Goal: Navigation & Orientation: Find specific page/section

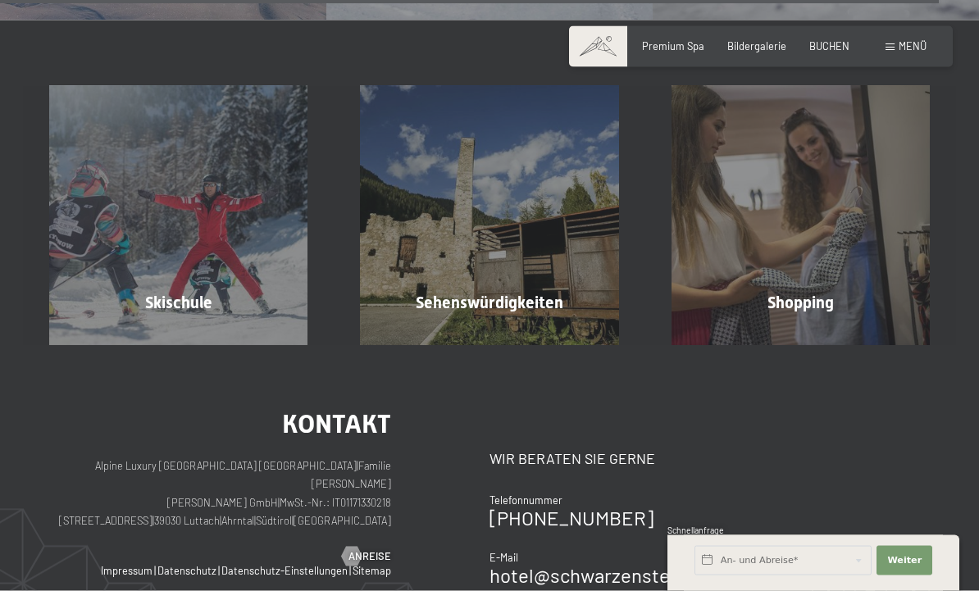
scroll to position [4445, 0]
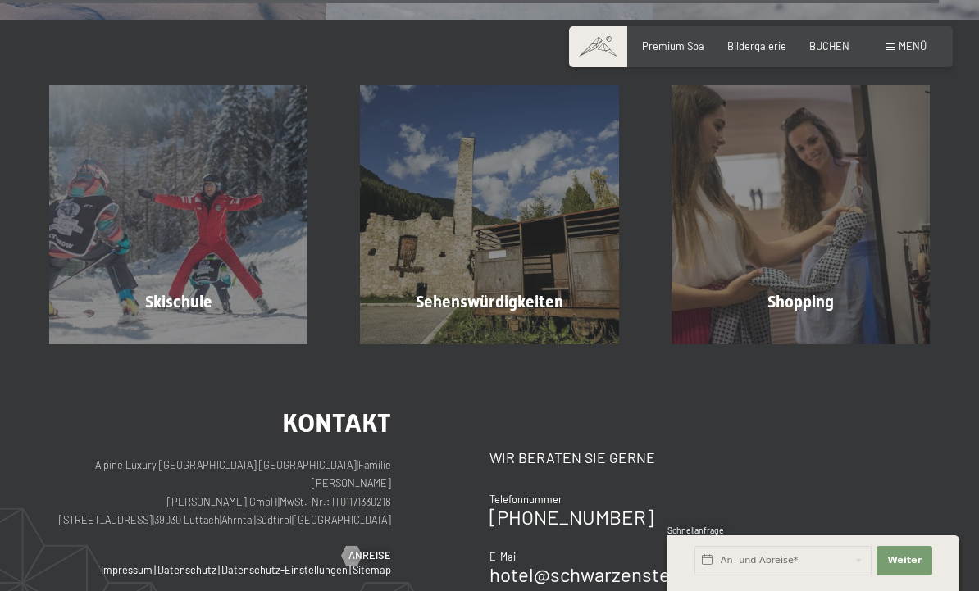
click at [98, 113] on div "Skischule Mehr erfahren" at bounding box center [178, 214] width 311 height 258
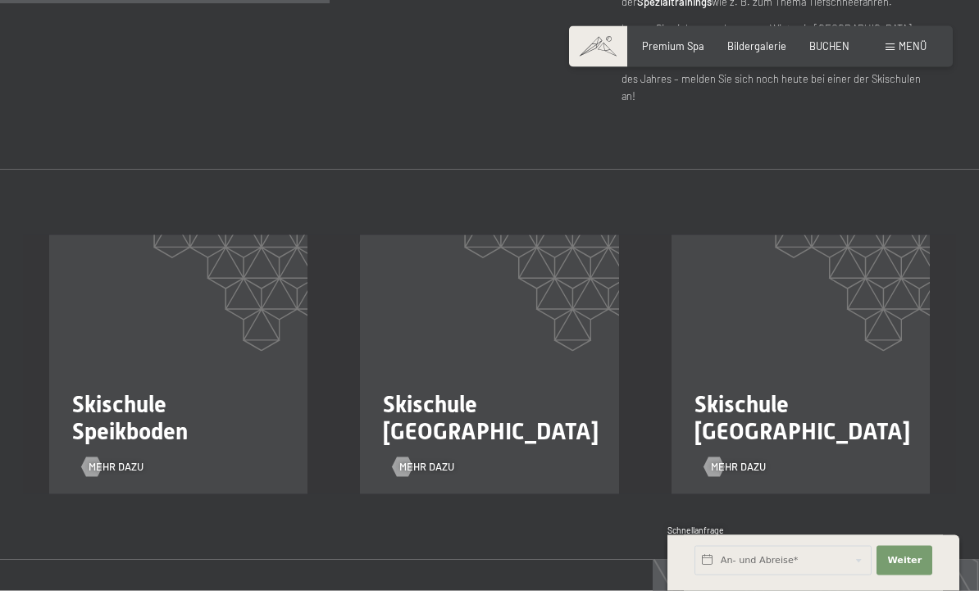
scroll to position [935, 0]
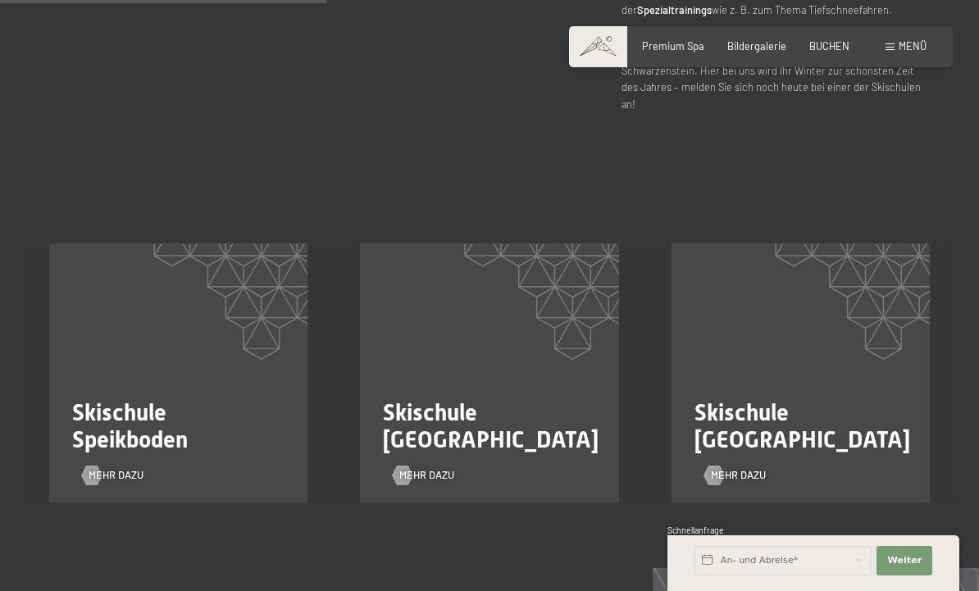
click at [433, 468] on span "Mehr dazu" at bounding box center [426, 475] width 55 height 15
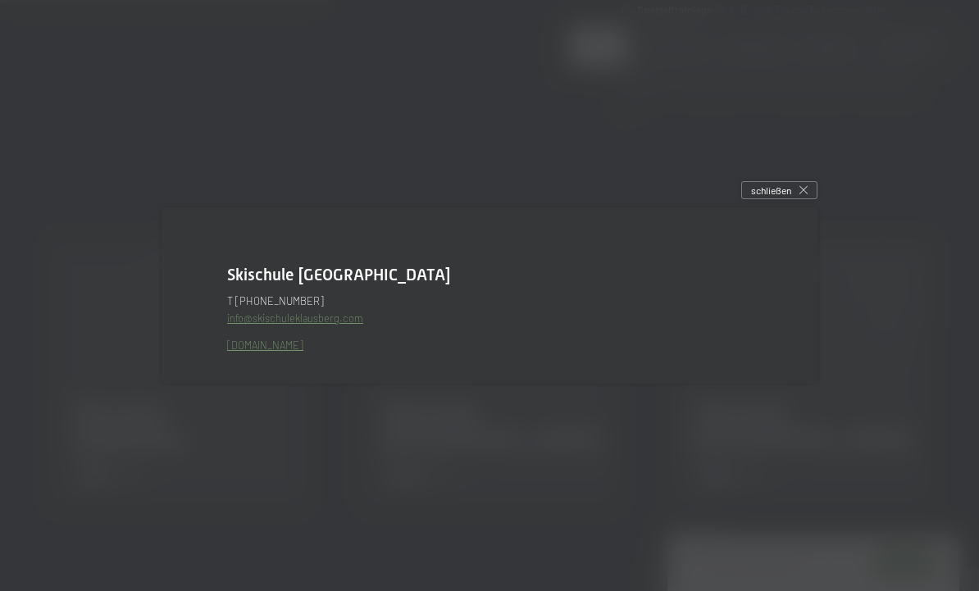
click at [251, 352] on link "www.skischuleklausberg.com" at bounding box center [265, 345] width 76 height 13
click at [800, 199] on div "schließen" at bounding box center [779, 190] width 76 height 18
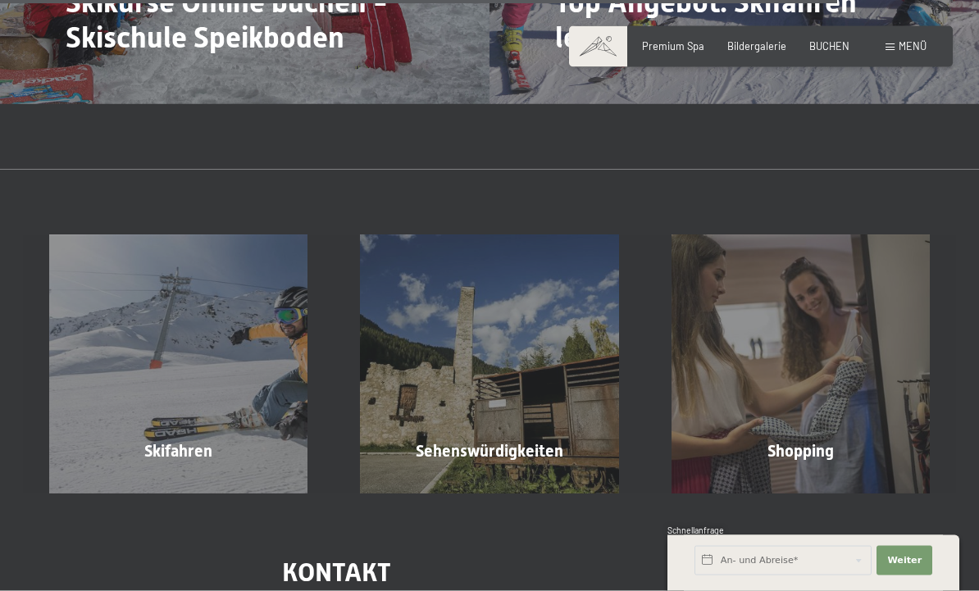
scroll to position [2460, 0]
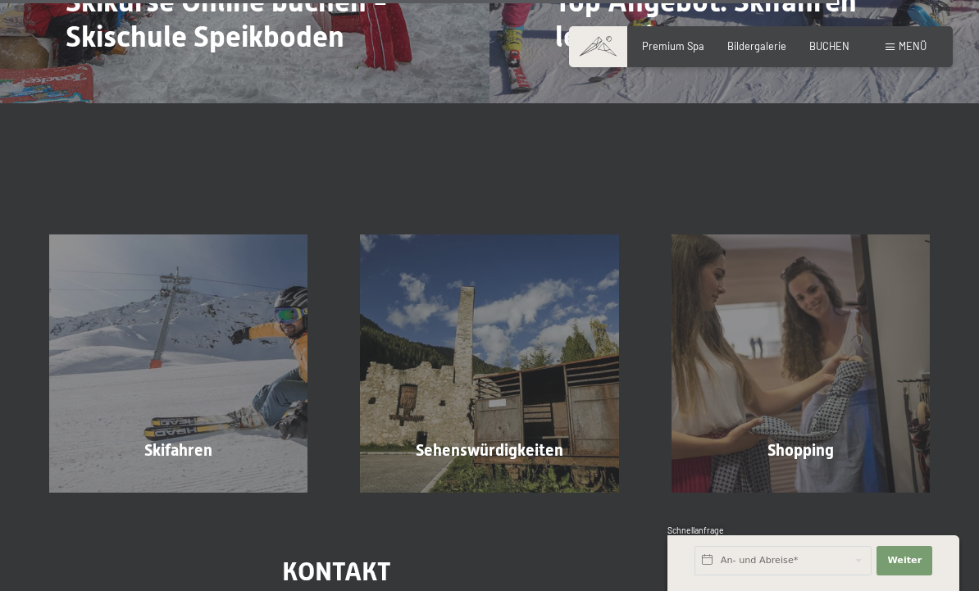
click at [796, 478] on span "Mehr erfahren" at bounding box center [804, 485] width 81 height 15
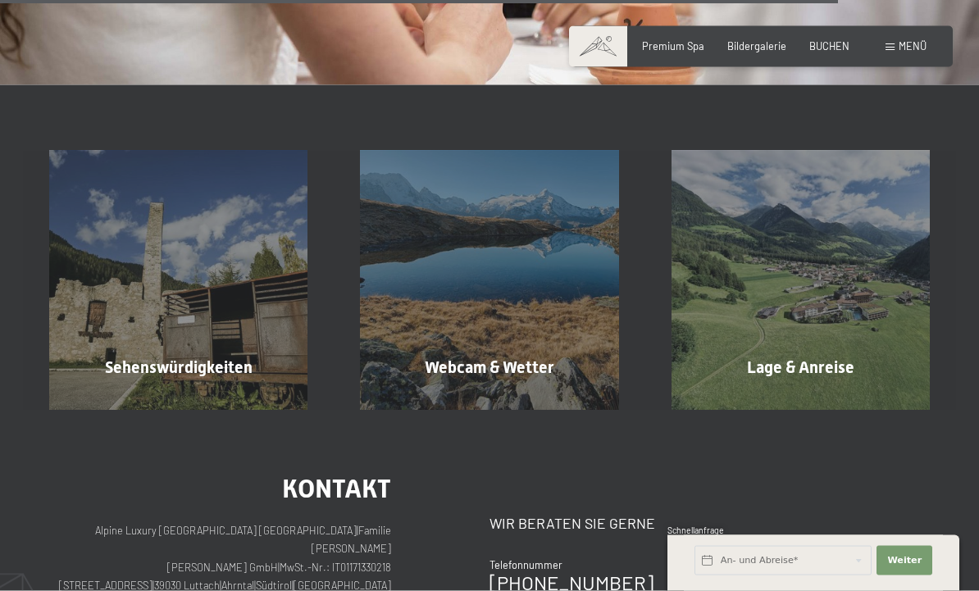
scroll to position [2208, 0]
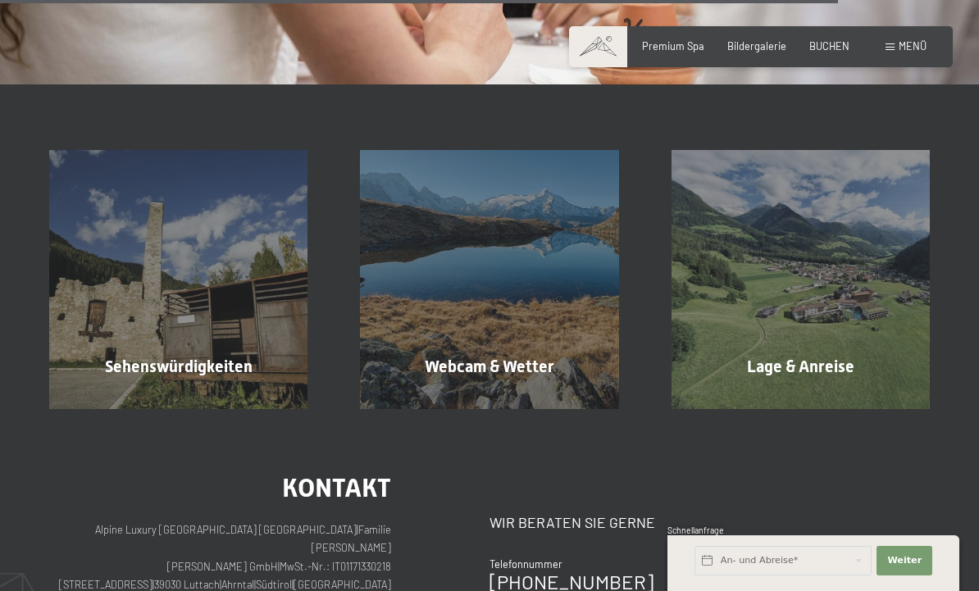
click at [523, 357] on div "Webcam & Wetter Mehr erfahren" at bounding box center [489, 279] width 311 height 258
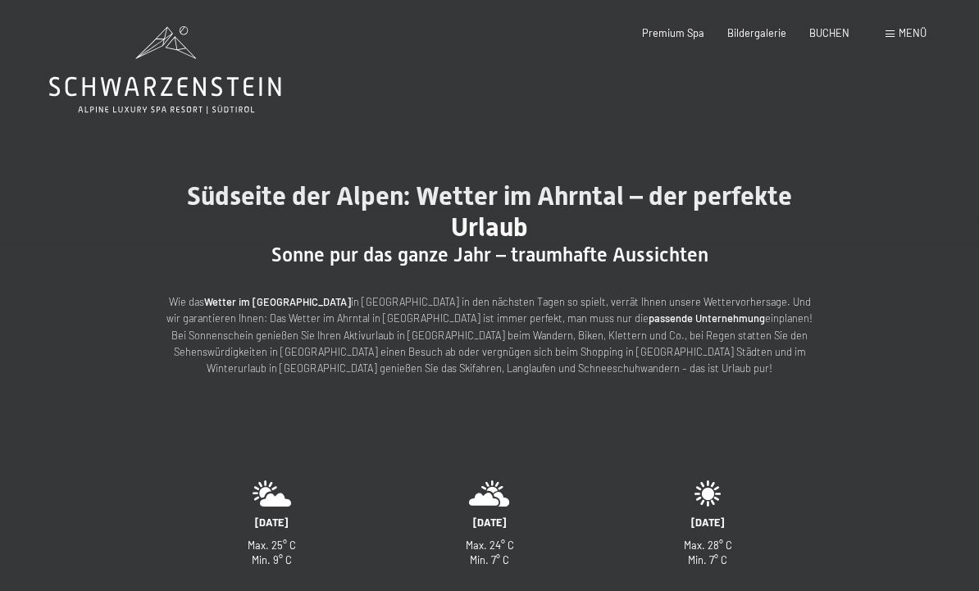
click at [755, 39] on div "Premium Spa Bildergalerie BUCHEN" at bounding box center [733, 33] width 277 height 15
click at [752, 39] on div "Premium Spa Bildergalerie BUCHEN" at bounding box center [733, 33] width 277 height 15
click at [768, 37] on span "Bildergalerie" at bounding box center [757, 32] width 59 height 13
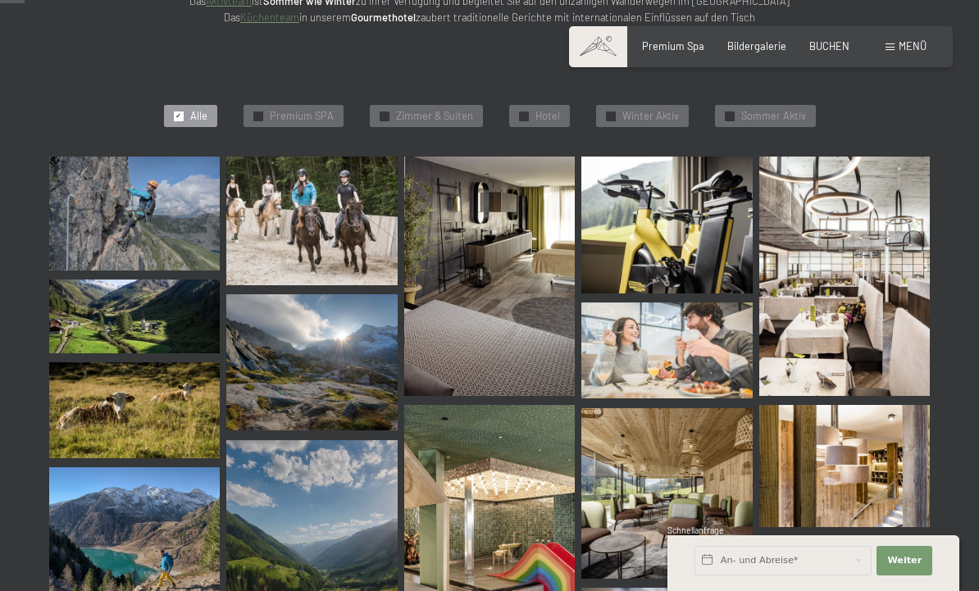
scroll to position [346, 0]
